Goal: Task Accomplishment & Management: Manage account settings

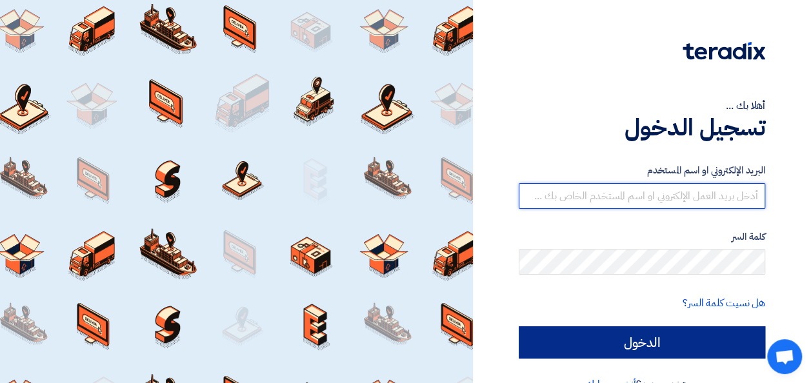
type input "kasem.ataallah@cenomi.com"
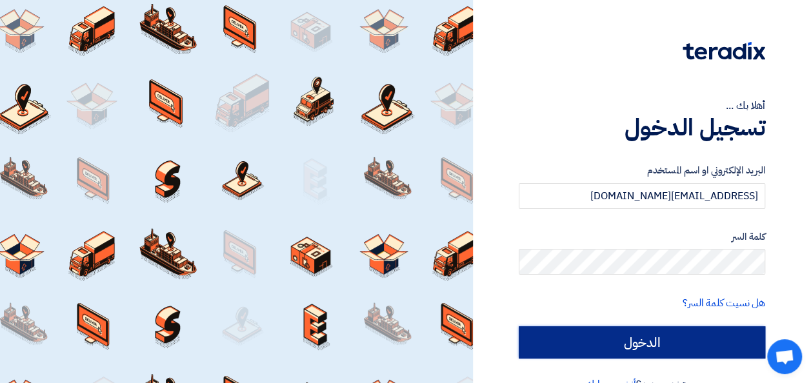
click at [645, 342] on input "الدخول" at bounding box center [642, 343] width 246 height 32
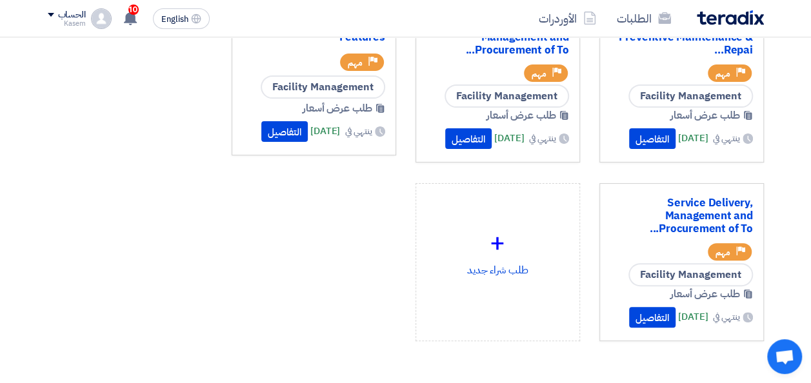
scroll to position [103, 0]
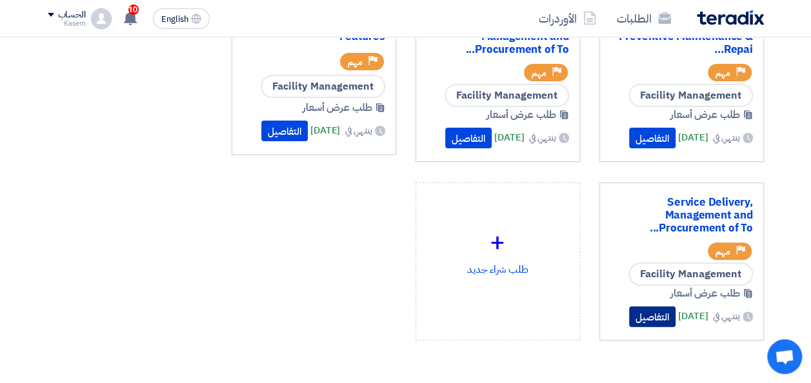
click at [629, 322] on button "التفاصيل" at bounding box center [652, 317] width 46 height 21
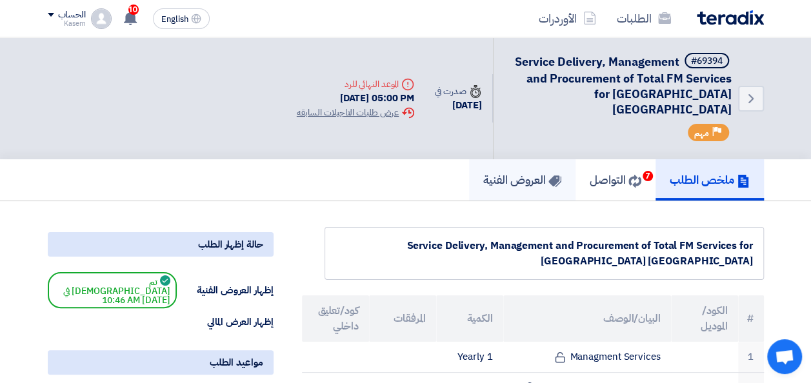
click at [513, 172] on h5 "العروض الفنية" at bounding box center [522, 179] width 78 height 15
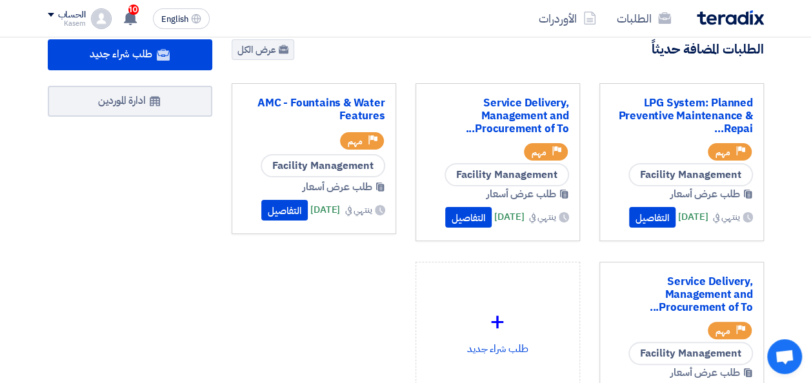
scroll to position [23, 0]
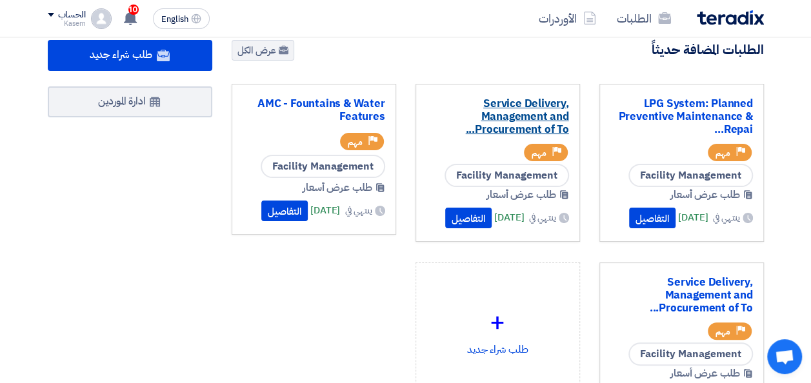
click at [527, 117] on link "Service Delivery, Management and Procurement of To..." at bounding box center [498, 116] width 143 height 39
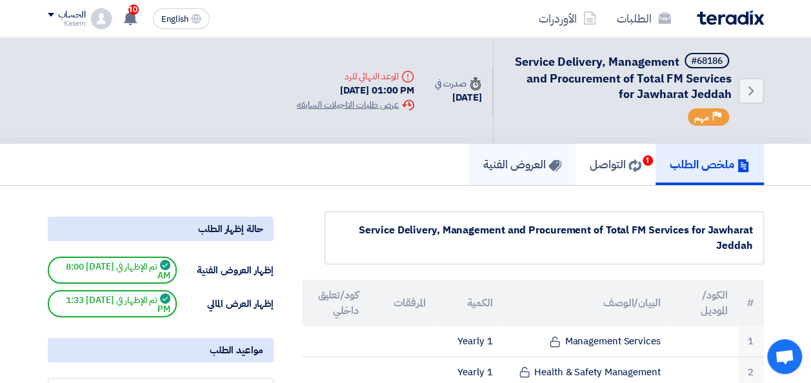
click at [508, 166] on h5 "العروض الفنية" at bounding box center [522, 164] width 78 height 15
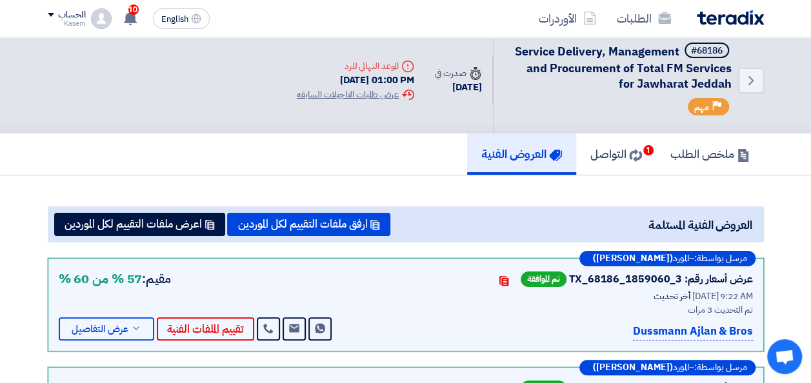
scroll to position [10, 0]
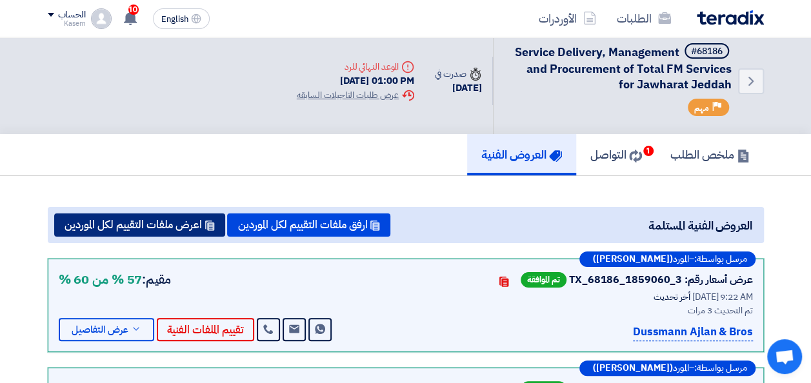
click at [158, 226] on button "اعرض ملفات التقييم لكل الموردين" at bounding box center [139, 225] width 171 height 23
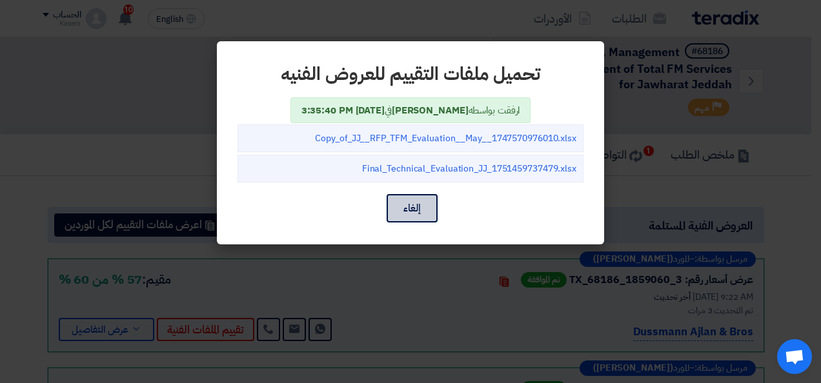
click at [416, 207] on button "إلغاء" at bounding box center [412, 208] width 51 height 28
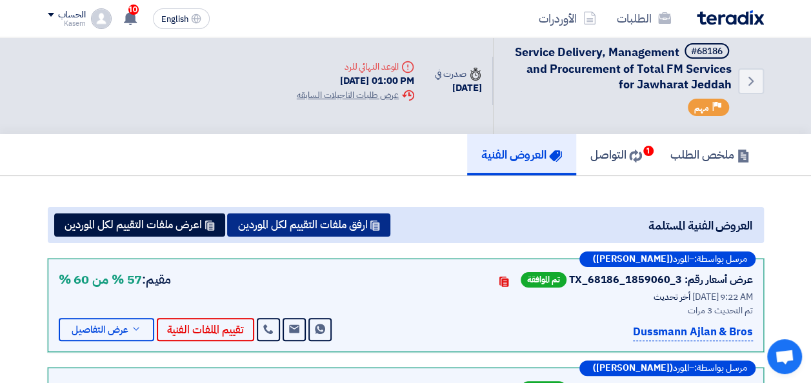
click at [320, 225] on button "ارفق ملفات التقييم لكل الموردين" at bounding box center [308, 225] width 163 height 23
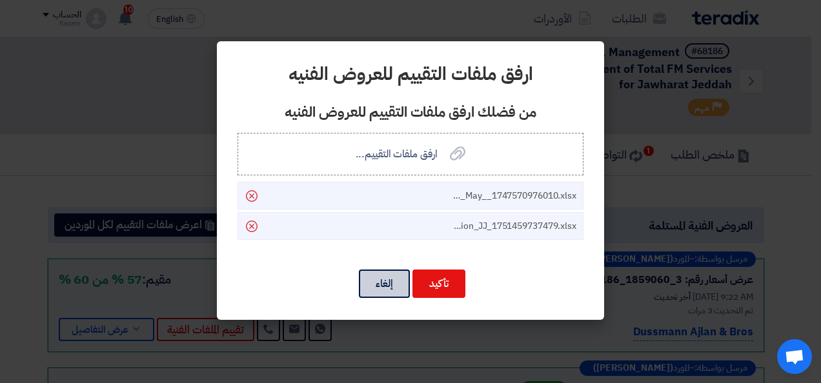
click at [383, 283] on button "إلغاء" at bounding box center [384, 284] width 51 height 28
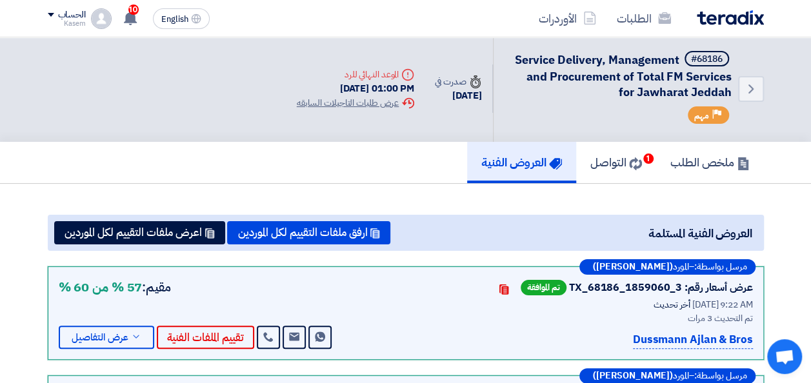
scroll to position [0, 0]
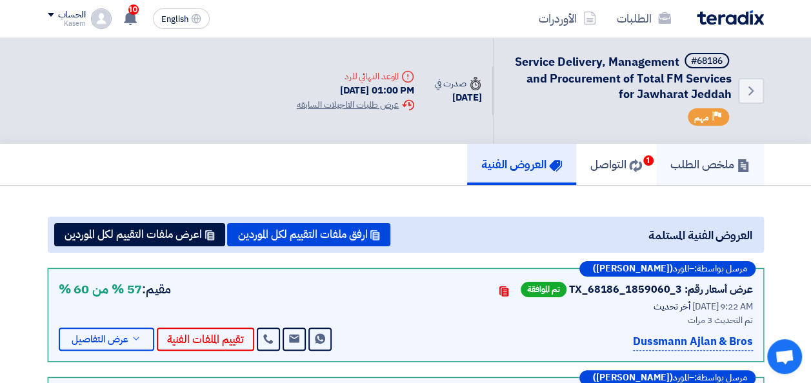
click at [696, 162] on h5 "ملخص الطلب" at bounding box center [709, 164] width 79 height 15
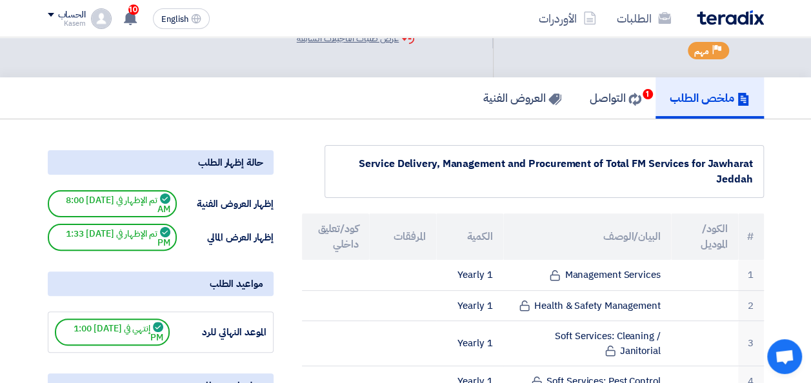
scroll to position [64, 0]
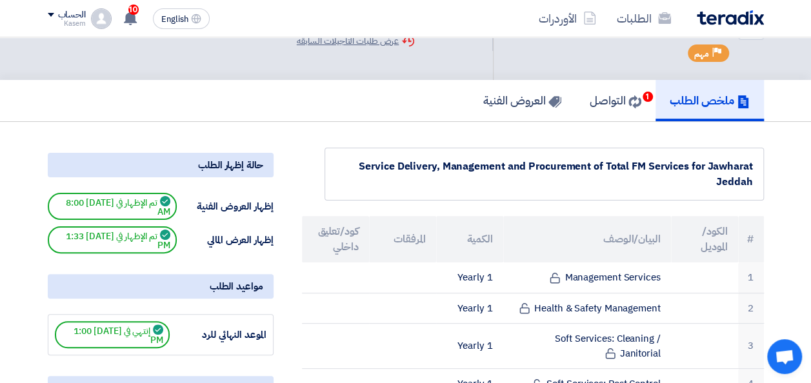
click at [232, 161] on div "حالة إظهار الطلب" at bounding box center [161, 165] width 226 height 25
